Goal: Task Accomplishment & Management: Manage account settings

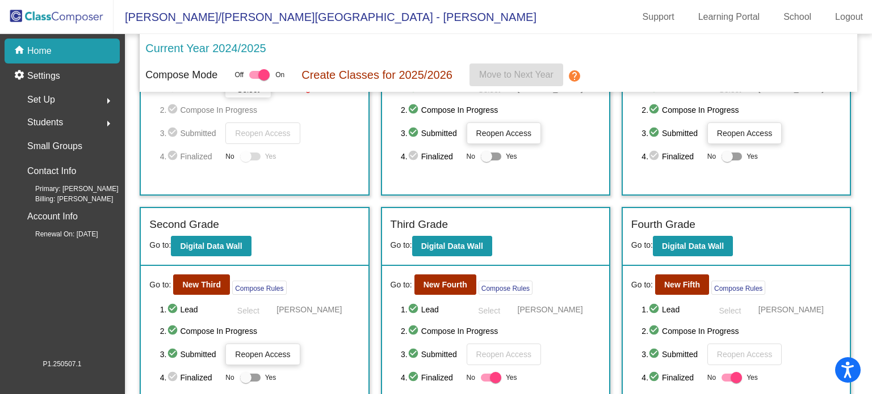
scroll to position [170, 0]
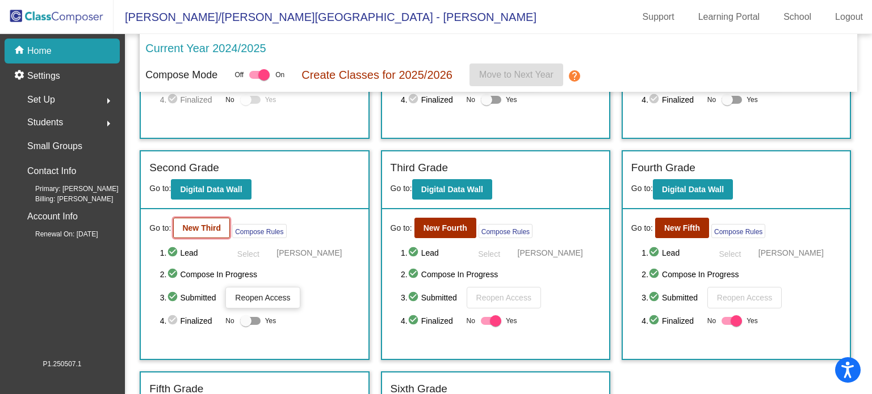
click at [198, 225] on b "New Third" at bounding box center [201, 228] width 39 height 9
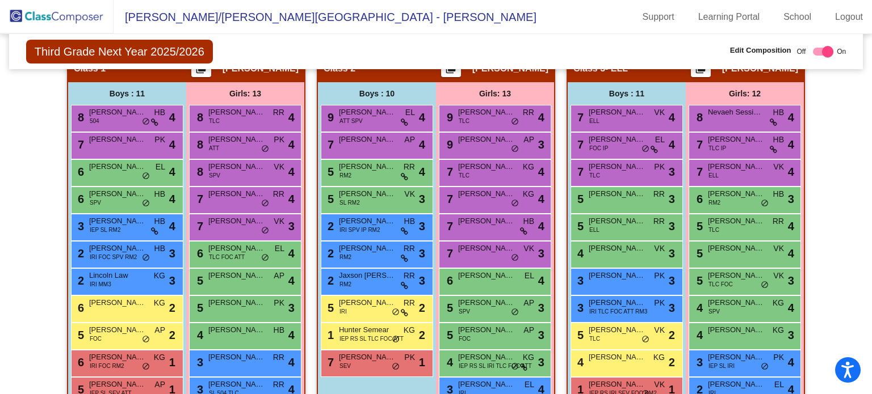
scroll to position [227, 0]
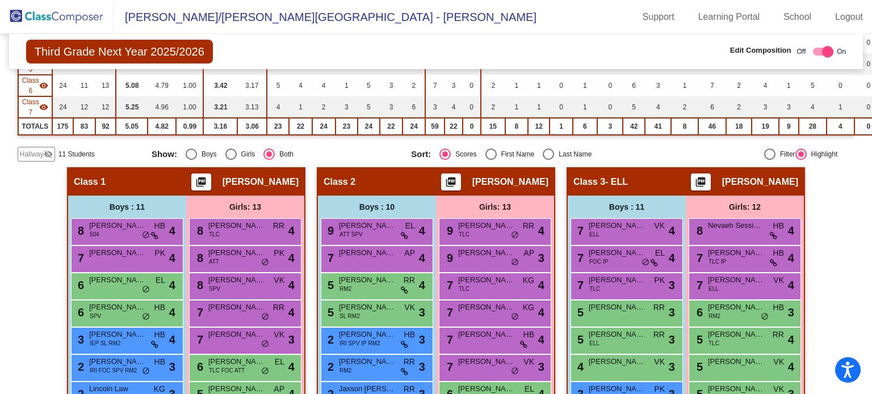
click at [78, 15] on img at bounding box center [56, 16] width 113 height 33
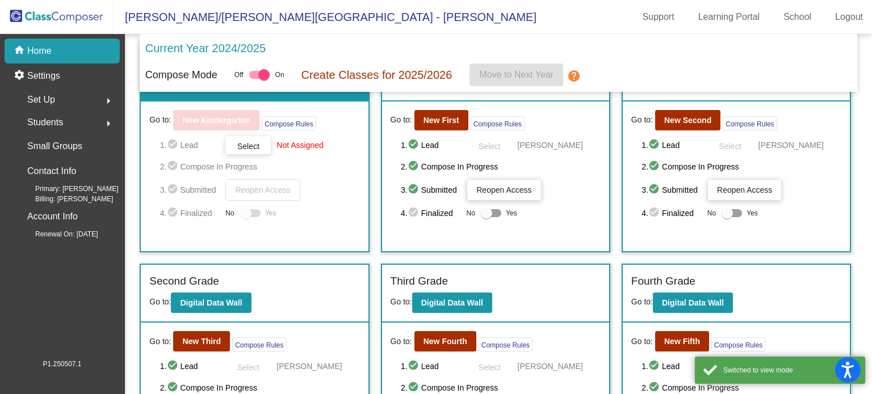
scroll to position [113, 0]
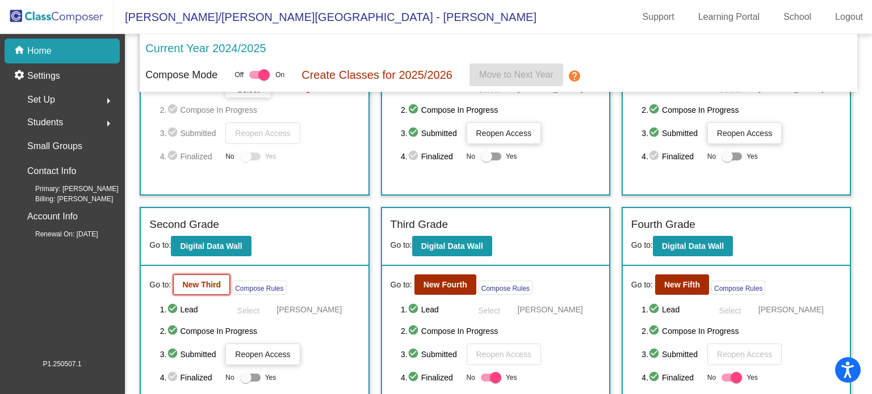
click at [186, 280] on b "New Third" at bounding box center [201, 284] width 39 height 9
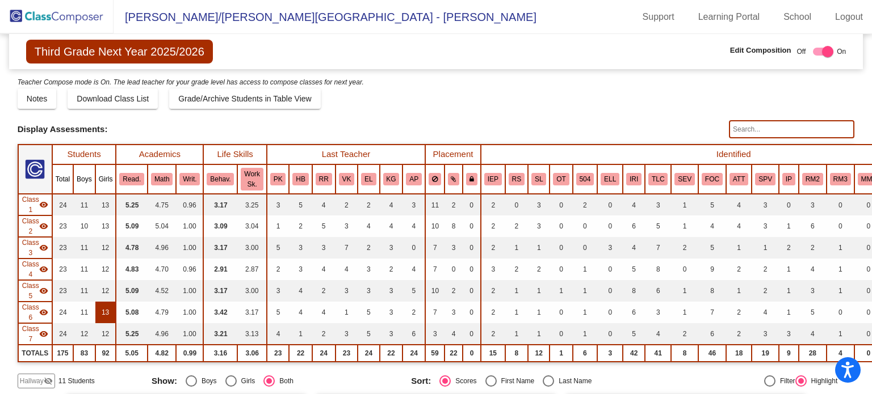
scroll to position [113, 0]
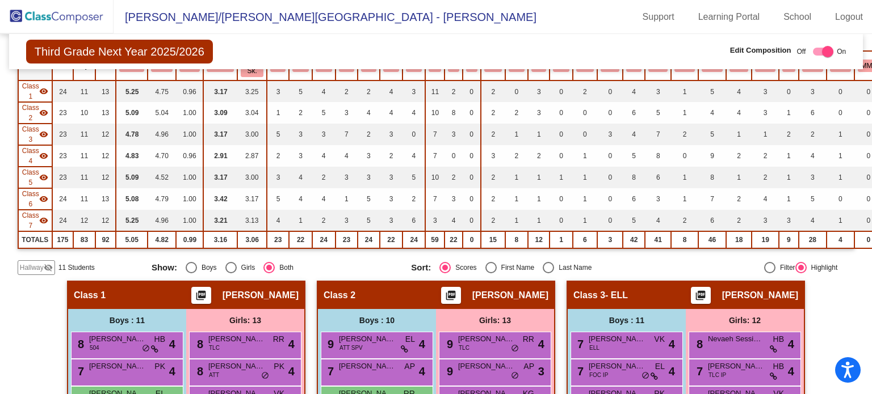
click at [39, 263] on span "Hallway" at bounding box center [32, 268] width 24 height 10
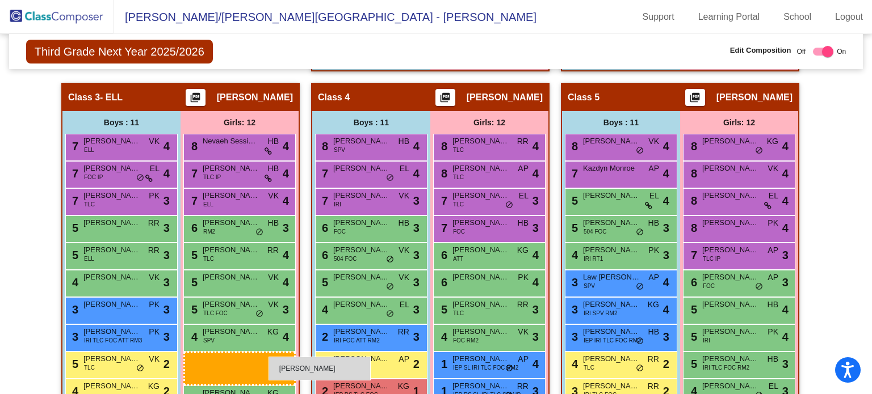
scroll to position [735, 0]
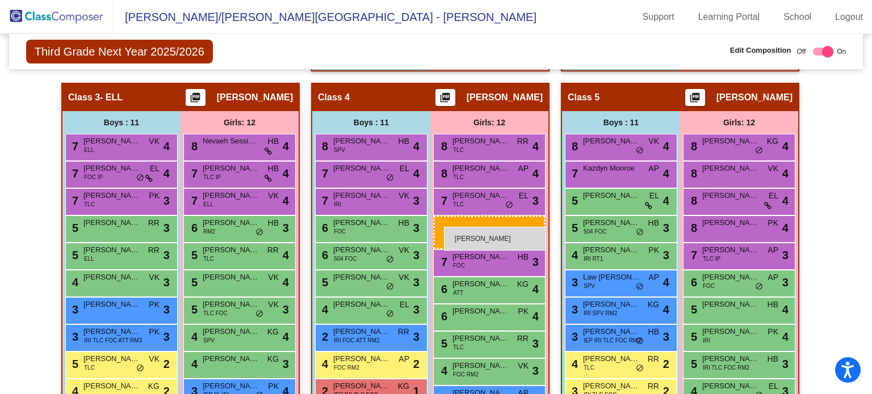
drag, startPoint x: 249, startPoint y: 133, endPoint x: 444, endPoint y: 227, distance: 217.3
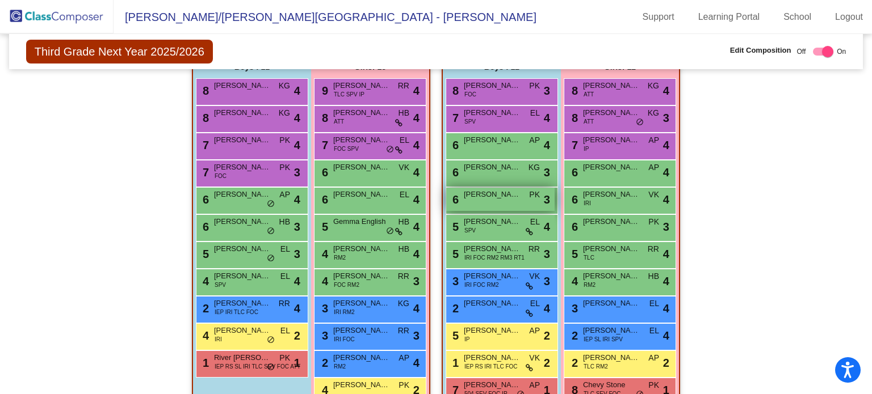
scroll to position [1157, 0]
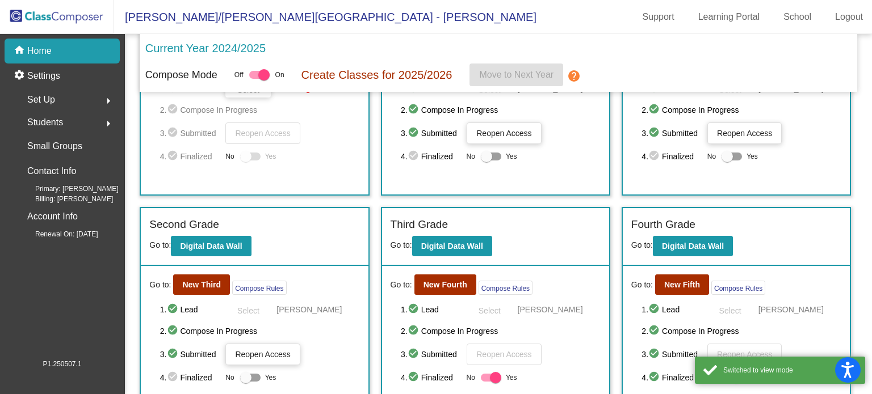
scroll to position [170, 0]
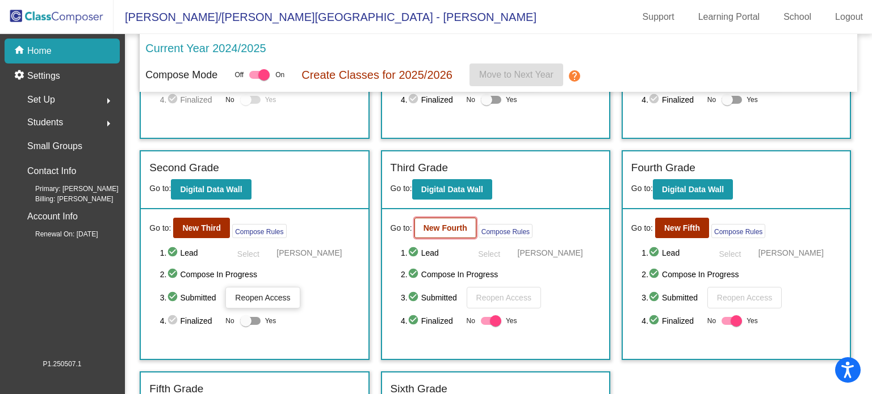
click at [443, 231] on button "New Fourth" at bounding box center [445, 228] width 62 height 20
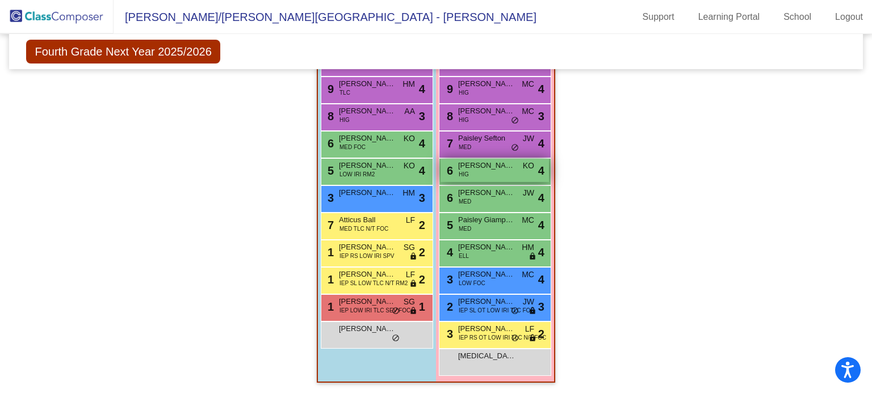
scroll to position [1046, 0]
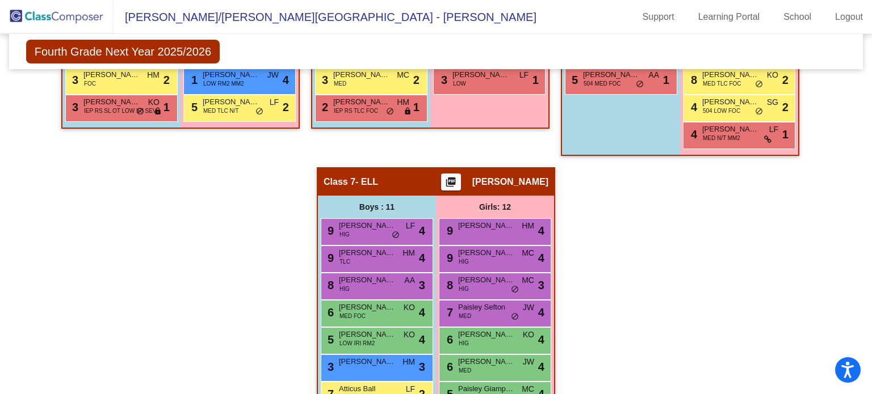
click at [93, 15] on img at bounding box center [56, 16] width 113 height 33
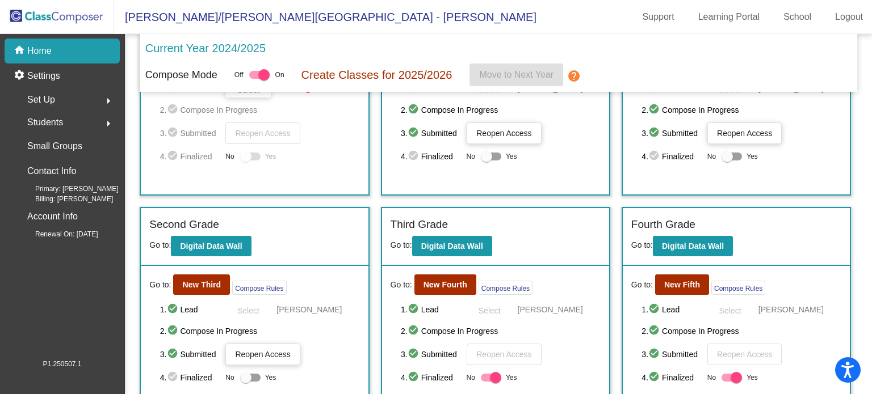
scroll to position [170, 0]
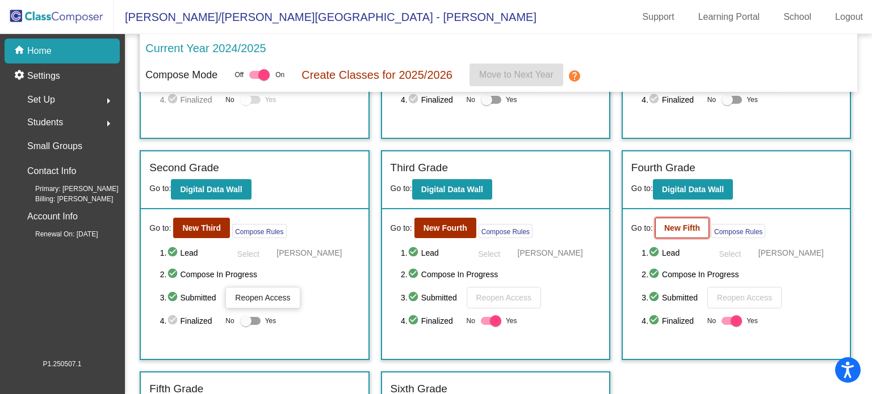
click at [678, 227] on b "New Fifth" at bounding box center [682, 228] width 36 height 9
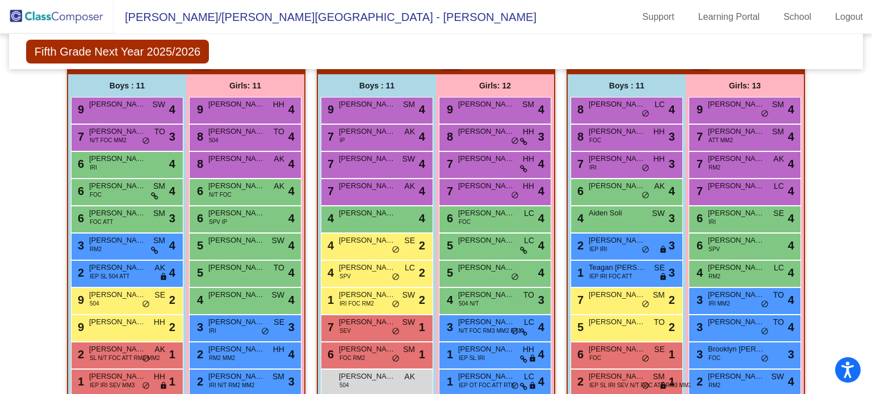
scroll to position [340, 0]
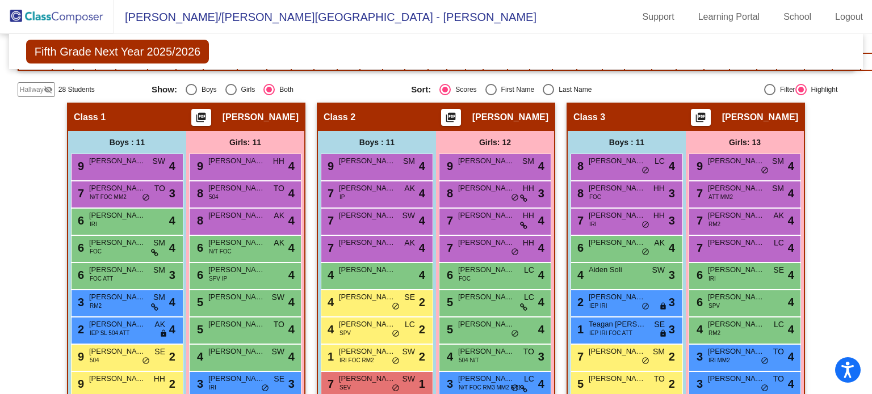
click at [62, 16] on img at bounding box center [56, 16] width 113 height 33
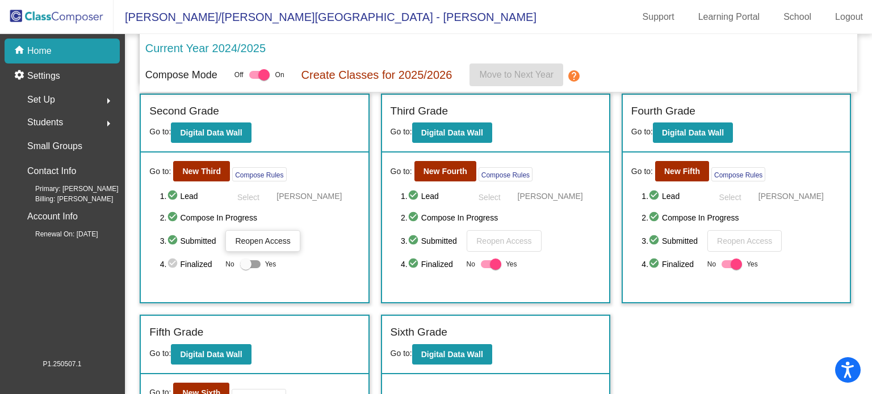
scroll to position [284, 0]
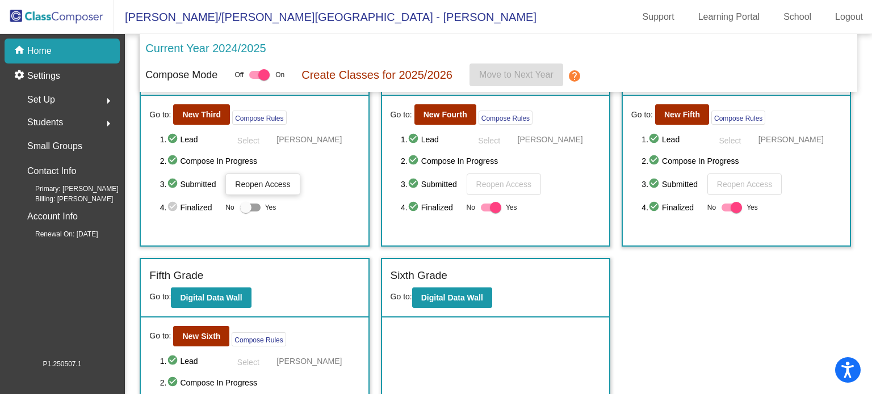
click at [731, 203] on div at bounding box center [735, 207] width 11 height 11
click at [727, 212] on input "Yes" at bounding box center [726, 212] width 1 height 1
click at [722, 206] on div at bounding box center [726, 207] width 11 height 11
click at [726, 212] on input "Yes" at bounding box center [726, 212] width 1 height 1
checkbox input "true"
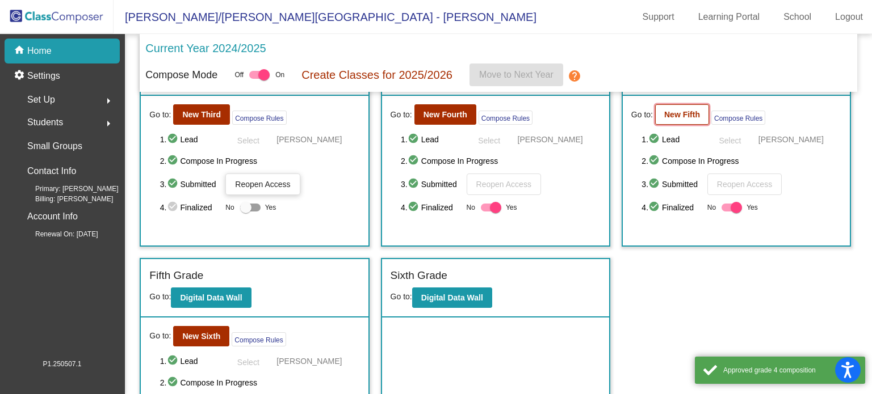
click at [676, 113] on b "New Fifth" at bounding box center [682, 114] width 36 height 9
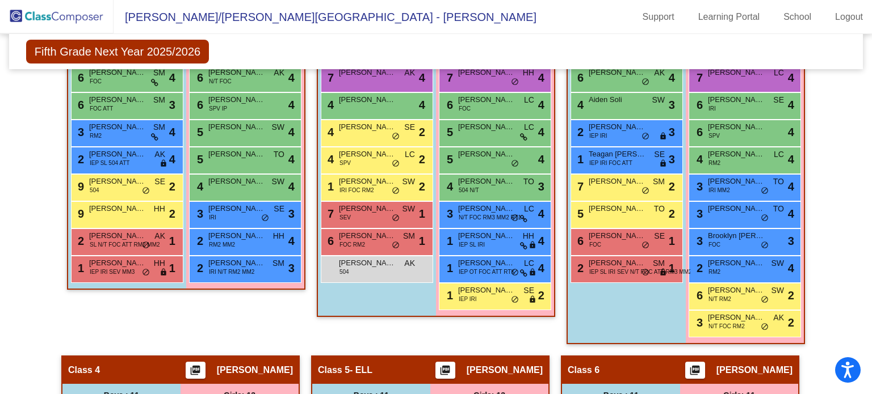
scroll to position [454, 0]
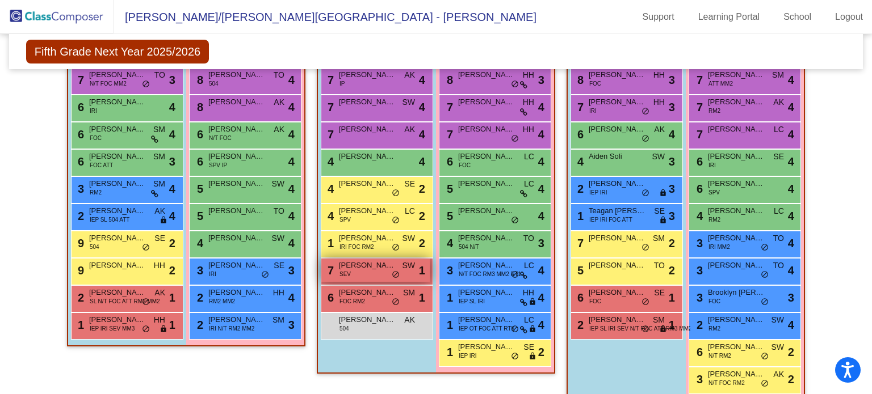
click at [381, 265] on span "[PERSON_NAME]" at bounding box center [367, 265] width 57 height 11
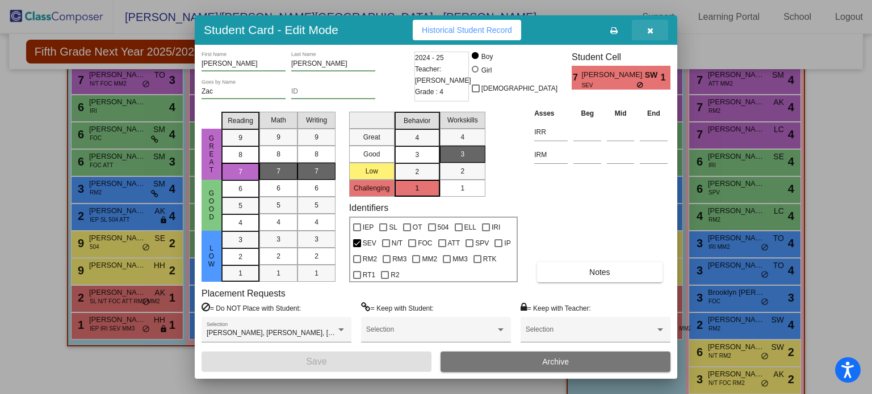
click at [654, 28] on button "button" at bounding box center [650, 30] width 36 height 20
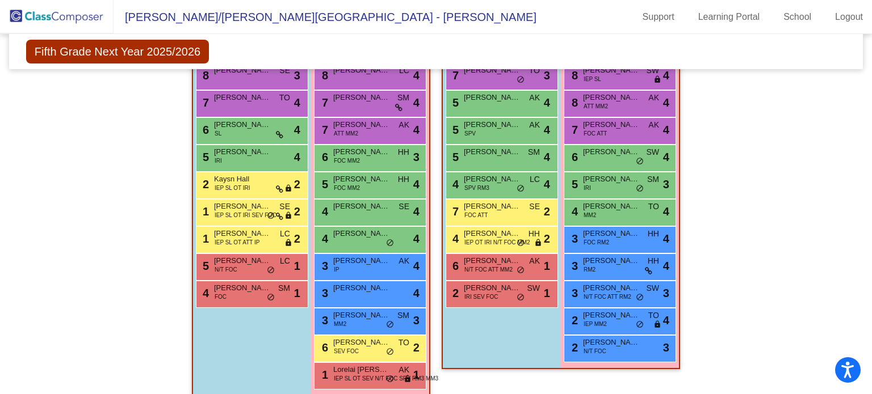
scroll to position [1319, 0]
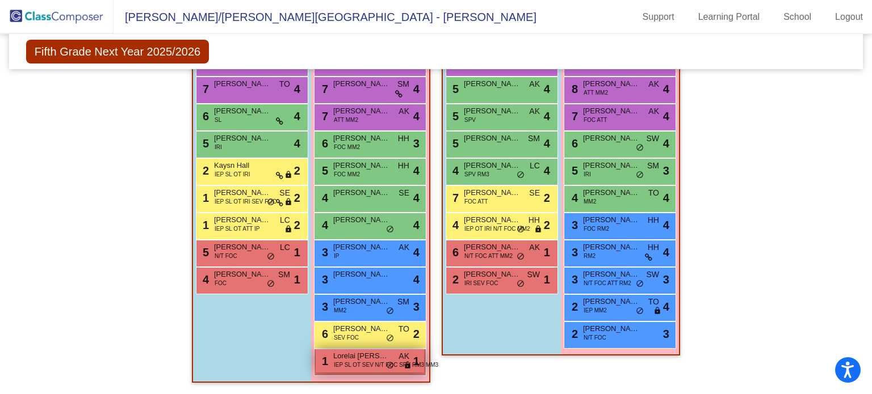
click at [353, 361] on span "IEP SL OT SEV N/T FOC SPV RM3 MM3" at bounding box center [386, 365] width 104 height 9
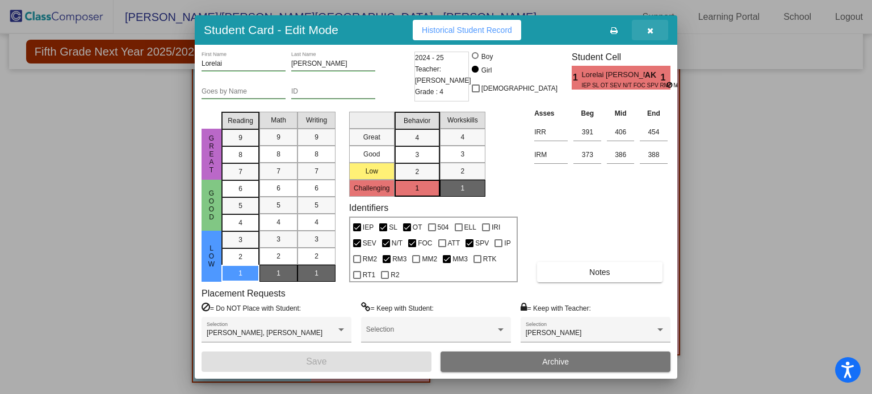
click at [649, 27] on icon "button" at bounding box center [650, 31] width 6 height 8
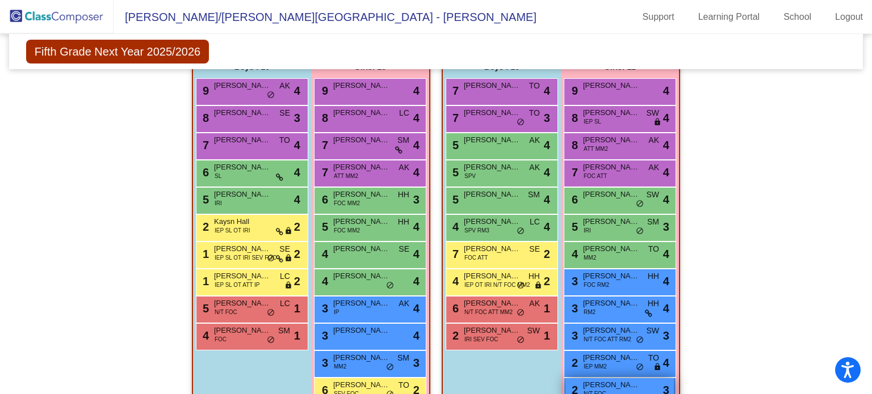
scroll to position [1206, 0]
